Goal: Information Seeking & Learning: Learn about a topic

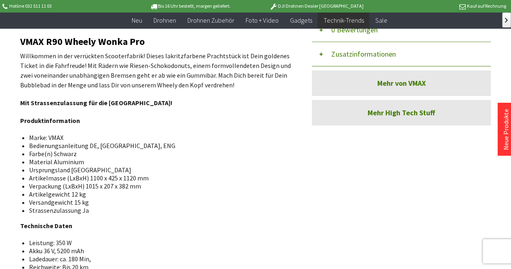
scroll to position [346, 0]
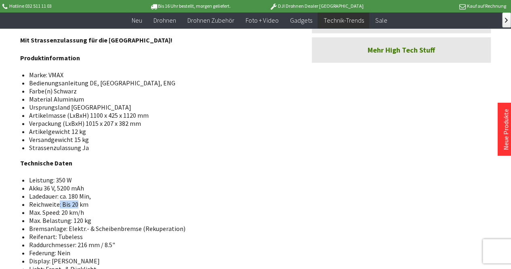
drag, startPoint x: 57, startPoint y: 211, endPoint x: 78, endPoint y: 211, distance: 20.2
click at [78, 208] on li "Reichweite: Bis 20 km" at bounding box center [158, 204] width 258 height 8
drag, startPoint x: 72, startPoint y: 219, endPoint x: 91, endPoint y: 222, distance: 18.7
click at [91, 222] on ul "Leistung: 350 W Akku 36 V, 5200 mAh Ladedauer: ca. 180 Min, Reichweite: Bis 20 …" at bounding box center [157, 244] width 260 height 137
click at [57, 230] on li "Bremsanlage: Elektr.- & Scheibenbremse (Rekuperation)" at bounding box center [158, 228] width 258 height 8
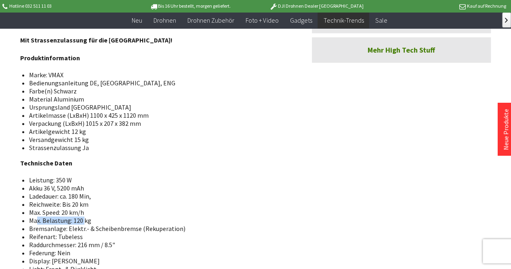
drag, startPoint x: 36, startPoint y: 227, endPoint x: 84, endPoint y: 223, distance: 47.8
click at [84, 223] on li "Max. Belastung: 120 kg" at bounding box center [158, 220] width 258 height 8
click at [49, 230] on li "Bremsanlage: Elektr.- & Scheibenbremse (Rekuperation)" at bounding box center [158, 228] width 258 height 8
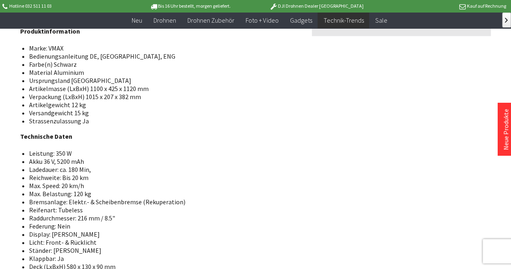
scroll to position [373, 0]
drag, startPoint x: 49, startPoint y: 248, endPoint x: 97, endPoint y: 243, distance: 48.3
click at [97, 243] on li "Licht: Front- & Rücklicht" at bounding box center [158, 241] width 258 height 8
click at [27, 259] on ul "Leistung: 350 W Akku 36 V, 5200 mAh Ladedauer: ca. 180 Min, Reichweite: Bis 20 …" at bounding box center [157, 216] width 260 height 137
drag, startPoint x: 46, startPoint y: 193, endPoint x: 78, endPoint y: 194, distance: 32.3
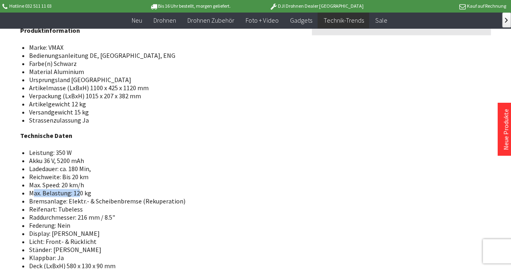
click at [78, 194] on li "Max. Belastung: 120 kg" at bounding box center [158, 193] width 258 height 8
drag, startPoint x: 38, startPoint y: 184, endPoint x: 50, endPoint y: 180, distance: 13.2
click at [50, 180] on li "Reichweite: Bis 20 km" at bounding box center [158, 177] width 258 height 8
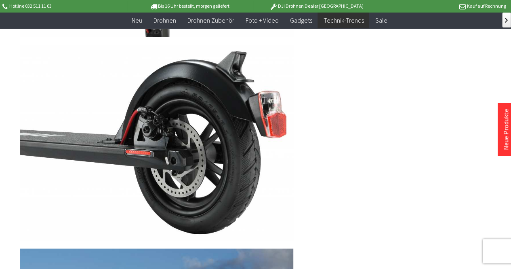
scroll to position [312, 0]
